Goal: Information Seeking & Learning: Learn about a topic

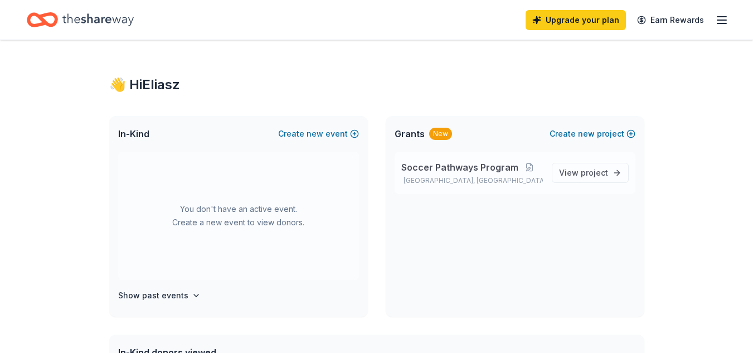
click at [495, 171] on span "Soccer Pathways Program" at bounding box center [459, 167] width 117 height 13
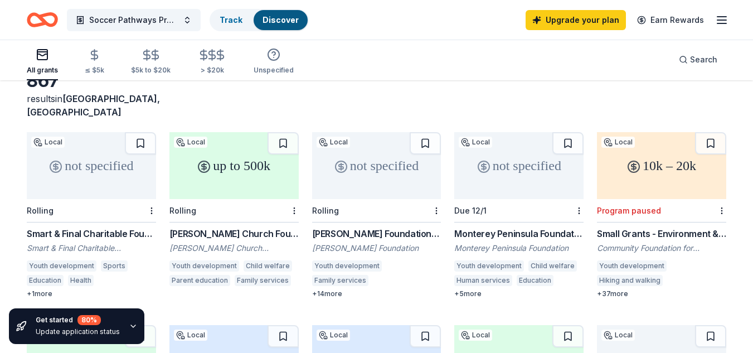
scroll to position [79, 0]
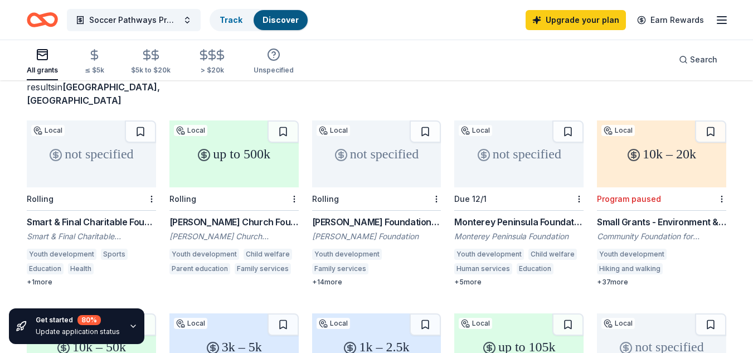
click at [234, 148] on div "up to 500k" at bounding box center [234, 153] width 129 height 67
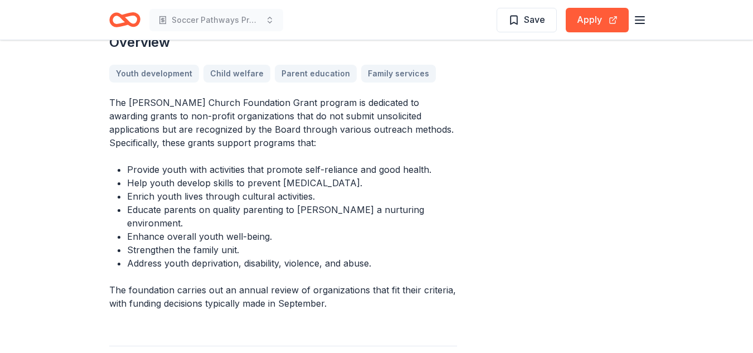
scroll to position [349, 0]
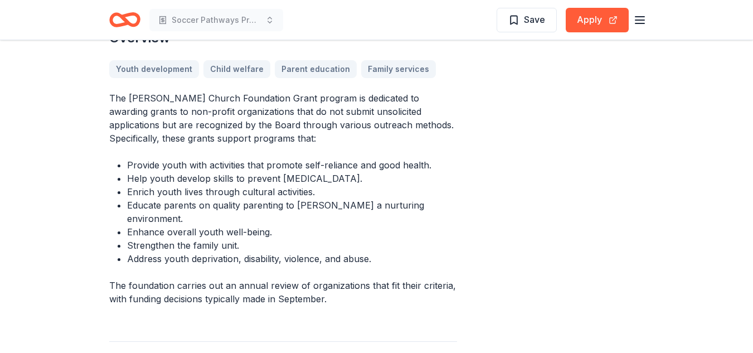
drag, startPoint x: 109, startPoint y: 95, endPoint x: 214, endPoint y: 138, distance: 112.6
click at [214, 138] on p "The [PERSON_NAME] Church Foundation Grant program is dedicated to awarding gran…" at bounding box center [283, 118] width 348 height 54
drag, startPoint x: 110, startPoint y: 97, endPoint x: 190, endPoint y: 133, distance: 88.1
click at [190, 133] on p "The [PERSON_NAME] Church Foundation Grant program is dedicated to awarding gran…" at bounding box center [283, 118] width 348 height 54
drag, startPoint x: 258, startPoint y: 140, endPoint x: 183, endPoint y: 130, distance: 74.8
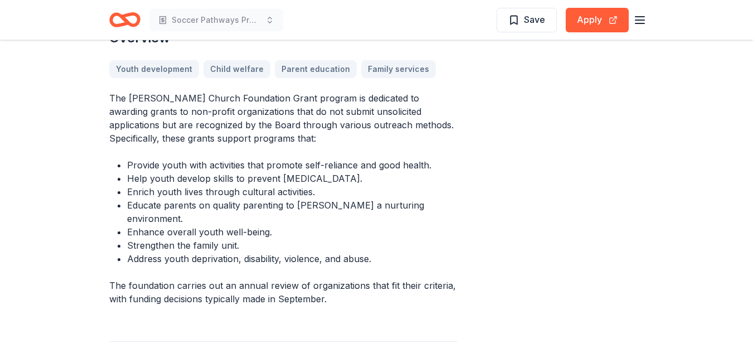
click at [183, 130] on p "The [PERSON_NAME] Church Foundation Grant program is dedicated to awarding gran…" at bounding box center [283, 118] width 348 height 54
click at [245, 191] on li "Enrich youth lives through cultural activities." at bounding box center [292, 191] width 330 height 13
drag, startPoint x: 245, startPoint y: 191, endPoint x: 255, endPoint y: 252, distance: 61.5
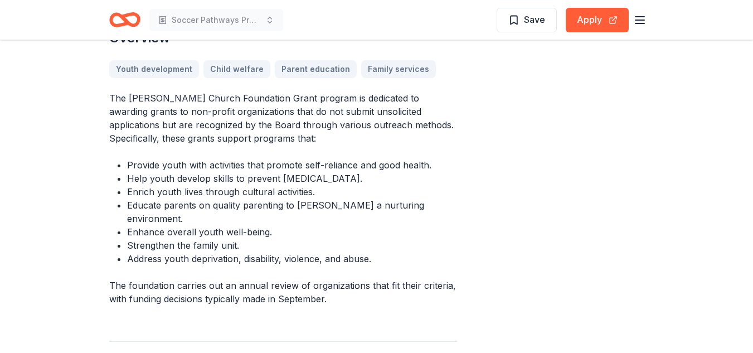
click at [255, 252] on div "The [PERSON_NAME] Church Foundation Grant program is dedicated to awarding gran…" at bounding box center [283, 198] width 348 height 214
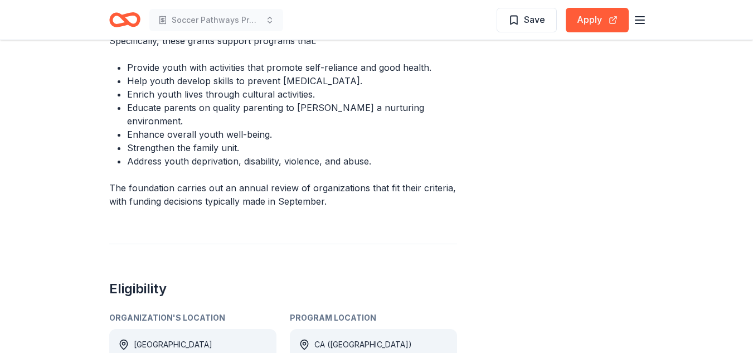
scroll to position [458, 0]
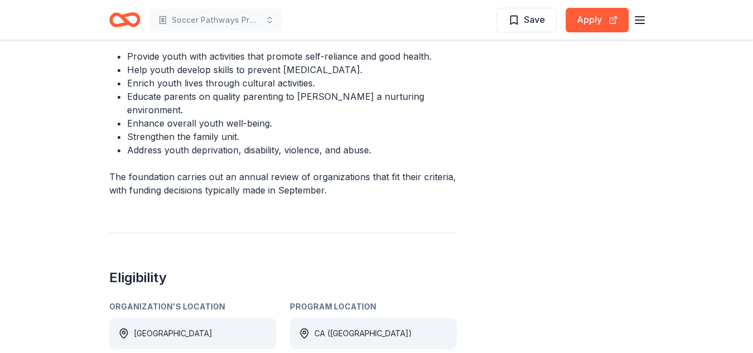
drag, startPoint x: 168, startPoint y: 260, endPoint x: 123, endPoint y: 260, distance: 45.2
click at [123, 269] on h2 "Eligibility" at bounding box center [283, 278] width 348 height 18
drag, startPoint x: 443, startPoint y: 31, endPoint x: 673, endPoint y: 33, distance: 230.3
click at [673, 33] on header "Soccer Pathways Program Save Apply" at bounding box center [376, 20] width 753 height 40
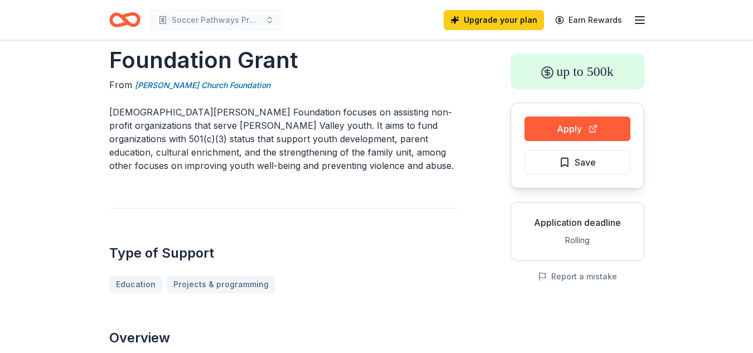
scroll to position [0, 0]
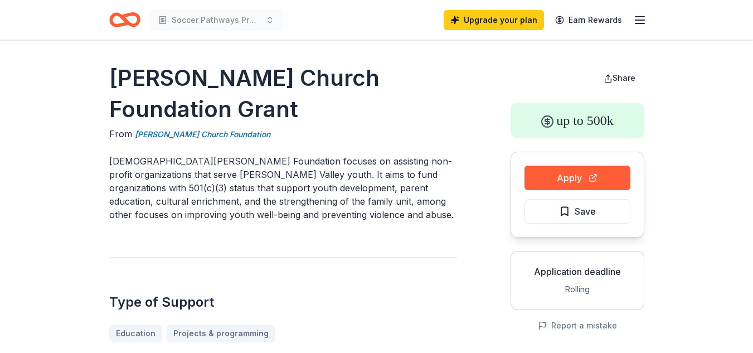
click at [115, 78] on h1 "[PERSON_NAME] Church Foundation Grant" at bounding box center [283, 93] width 348 height 62
drag, startPoint x: 115, startPoint y: 78, endPoint x: 315, endPoint y: 113, distance: 202.6
click at [315, 113] on h1 "[PERSON_NAME] Church Foundation Grant" at bounding box center [283, 93] width 348 height 62
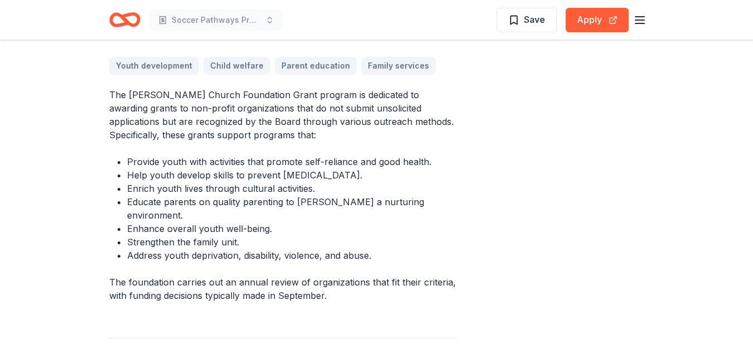
scroll to position [355, 0]
